Goal: Use online tool/utility: Utilize a website feature to perform a specific function

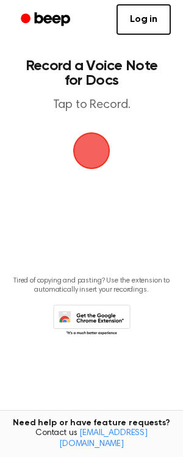
click at [101, 146] on span "button" at bounding box center [91, 150] width 60 height 60
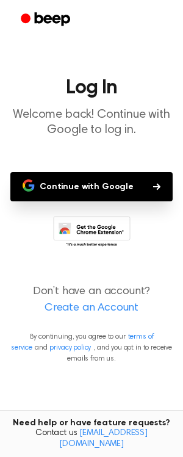
click at [91, 190] on button "Continue with Google" at bounding box center [91, 186] width 162 height 29
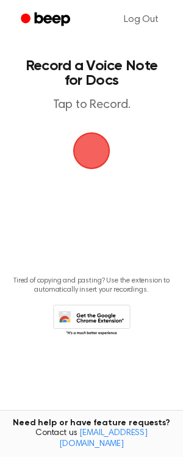
click at [104, 146] on span "button" at bounding box center [90, 150] width 55 height 55
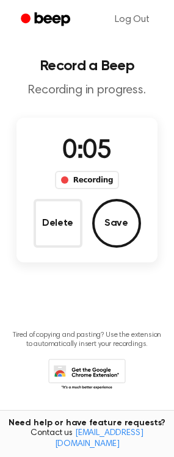
click at [102, 232] on button "Save" at bounding box center [116, 223] width 49 height 49
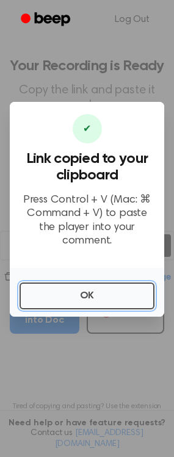
click at [91, 286] on button "OK" at bounding box center [87, 295] width 135 height 27
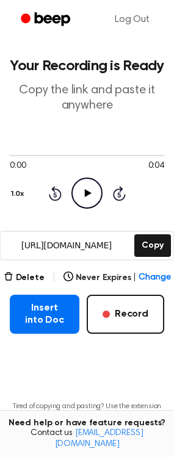
click at [87, 202] on icon "Play Audio" at bounding box center [86, 192] width 31 height 31
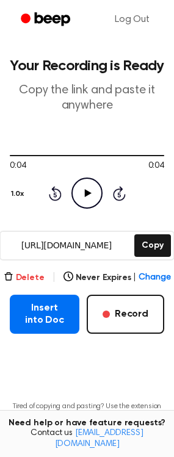
click at [23, 279] on button "Delete" at bounding box center [24, 277] width 41 height 13
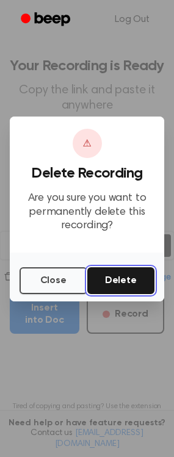
click at [106, 285] on button "Delete" at bounding box center [121, 280] width 68 height 27
